Goal: Check status: Check status

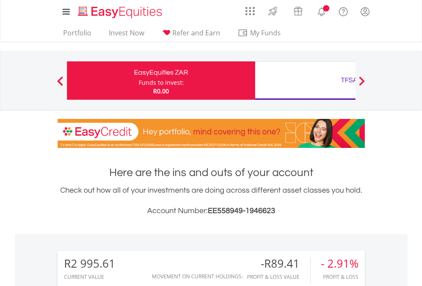
scroll to position [82, 134]
click at [139, 81] on div "Funds to invest:" at bounding box center [161, 82] width 45 height 9
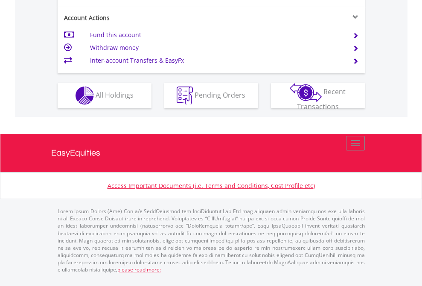
scroll to position [778, 0]
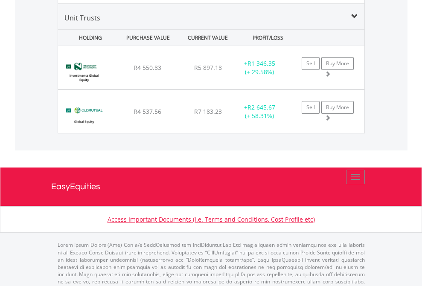
scroll to position [983, 0]
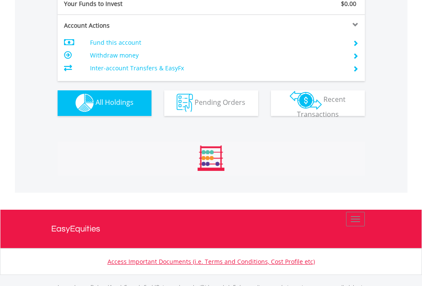
scroll to position [844, 0]
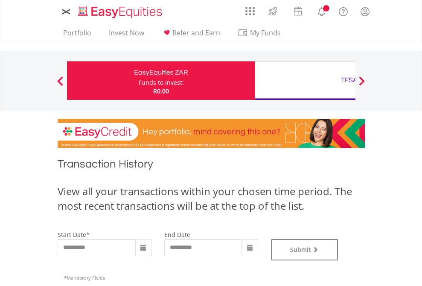
type input "**********"
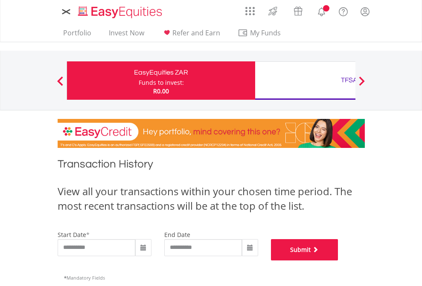
click at [338, 261] on button "Submit" at bounding box center [304, 249] width 67 height 21
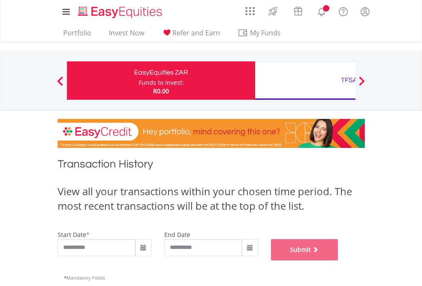
scroll to position [346, 0]
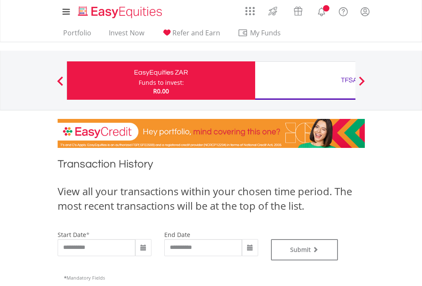
click at [305, 81] on div "TFSA" at bounding box center [349, 80] width 178 height 12
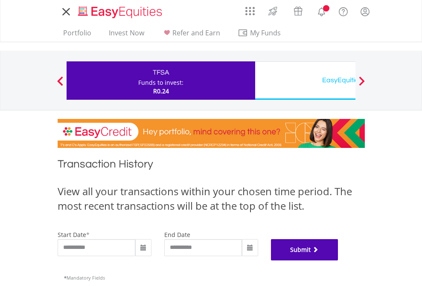
click at [338, 261] on button "Submit" at bounding box center [304, 249] width 67 height 21
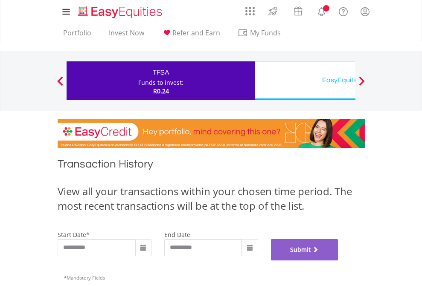
scroll to position [346, 0]
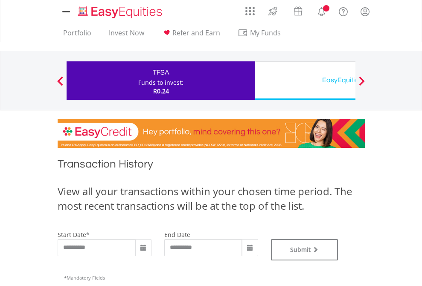
click at [305, 81] on div "EasyEquities USD" at bounding box center [349, 80] width 178 height 12
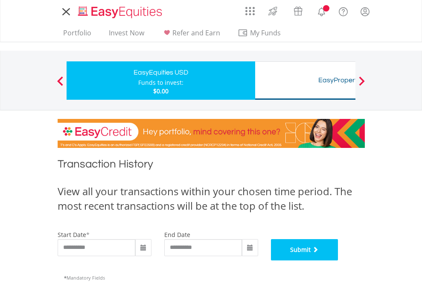
click at [338, 261] on button "Submit" at bounding box center [304, 249] width 67 height 21
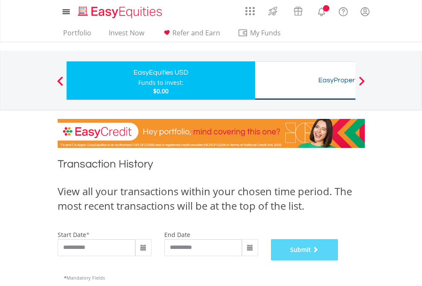
scroll to position [346, 0]
